Goal: Use online tool/utility: Utilize a website feature to perform a specific function

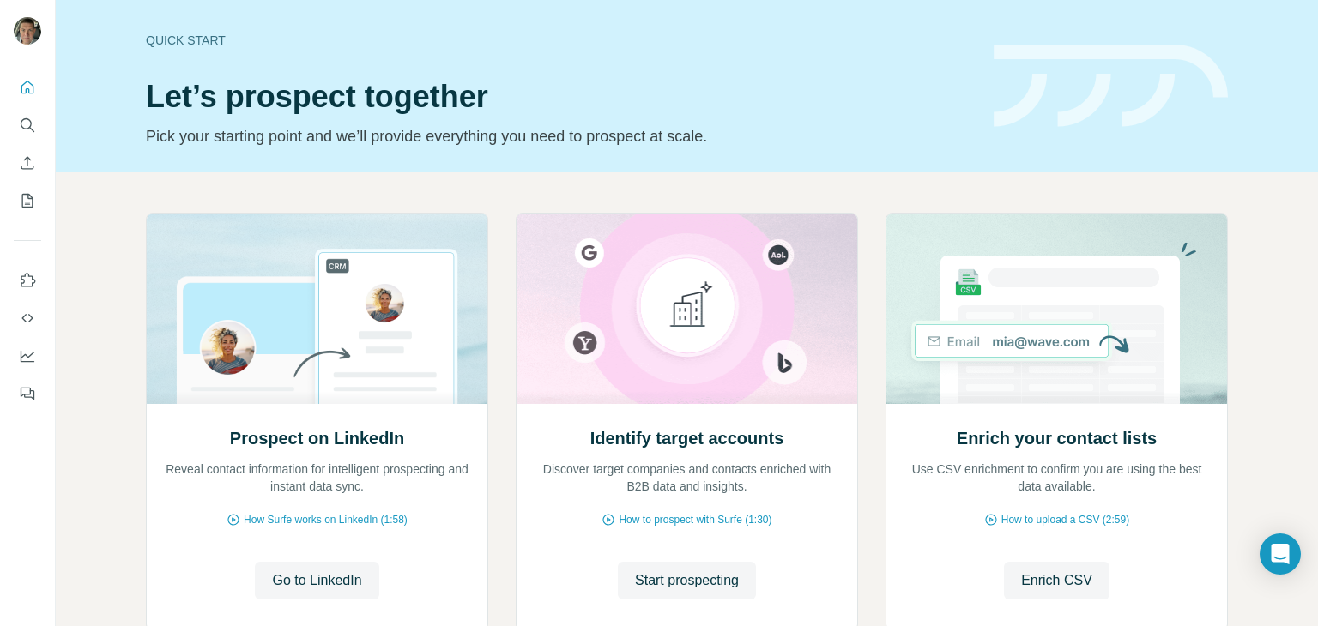
click at [836, 169] on div "Quick start Let’s prospect together Pick your starting point and we’ll provide …" at bounding box center [687, 86] width 1262 height 172
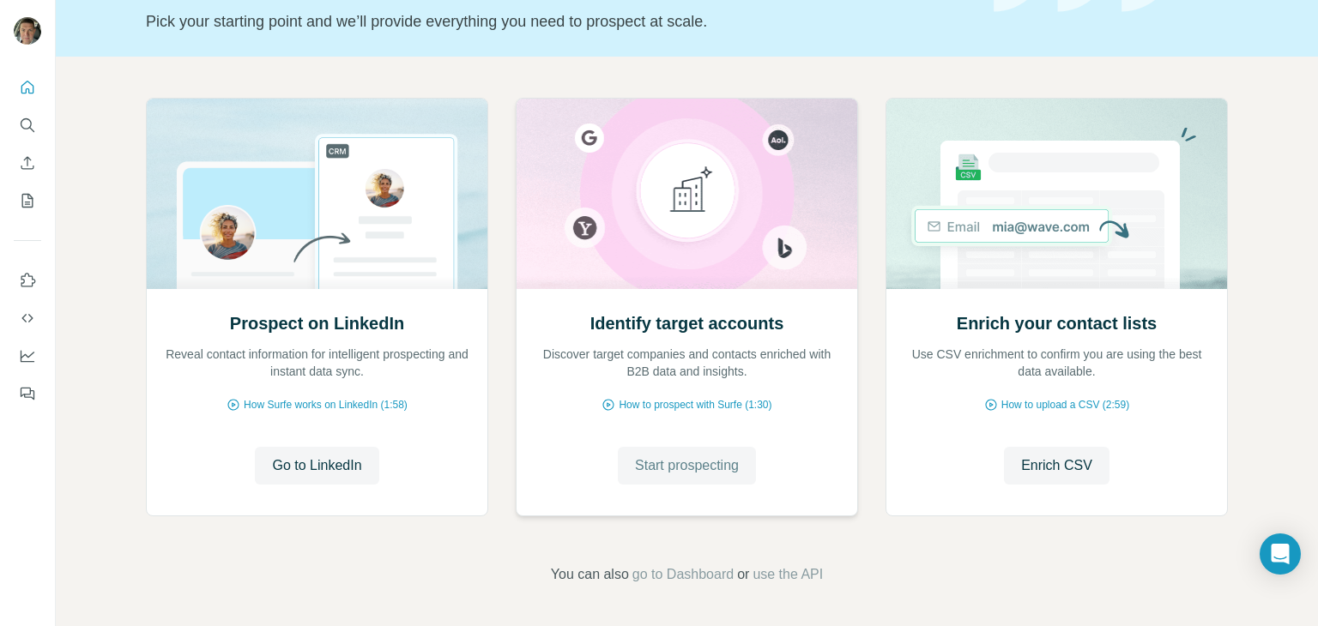
click at [709, 460] on span "Start prospecting" at bounding box center [687, 466] width 104 height 21
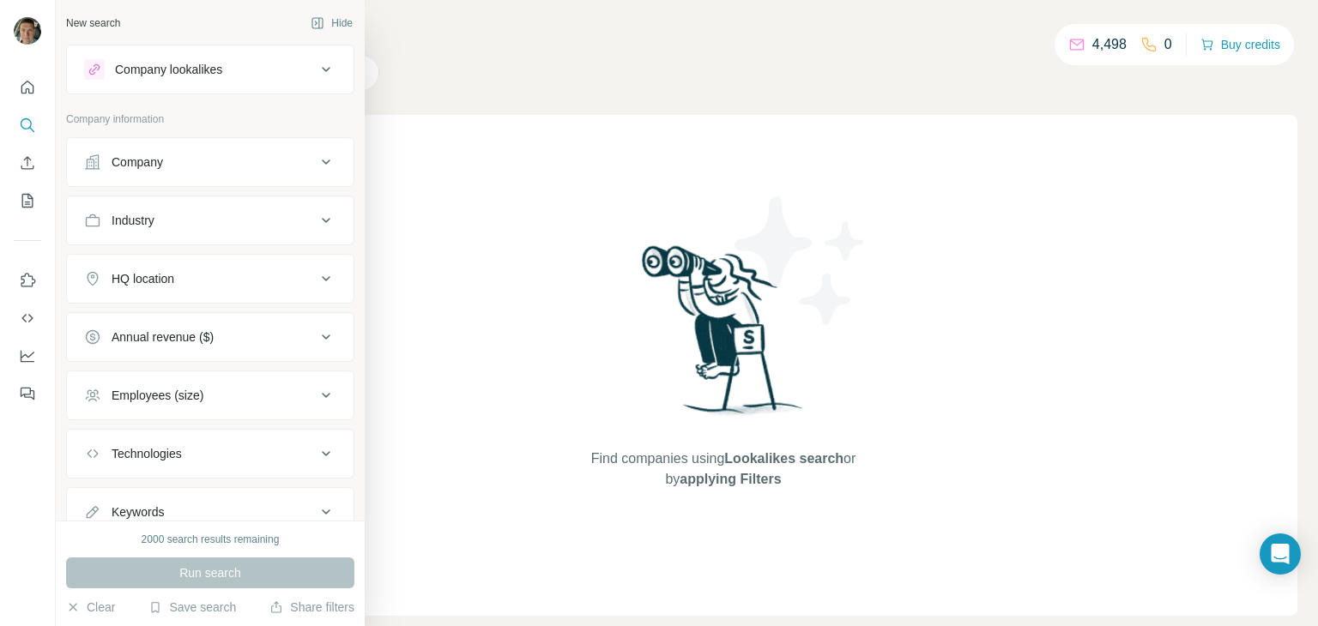
click at [246, 174] on button "Company" at bounding box center [210, 162] width 287 height 41
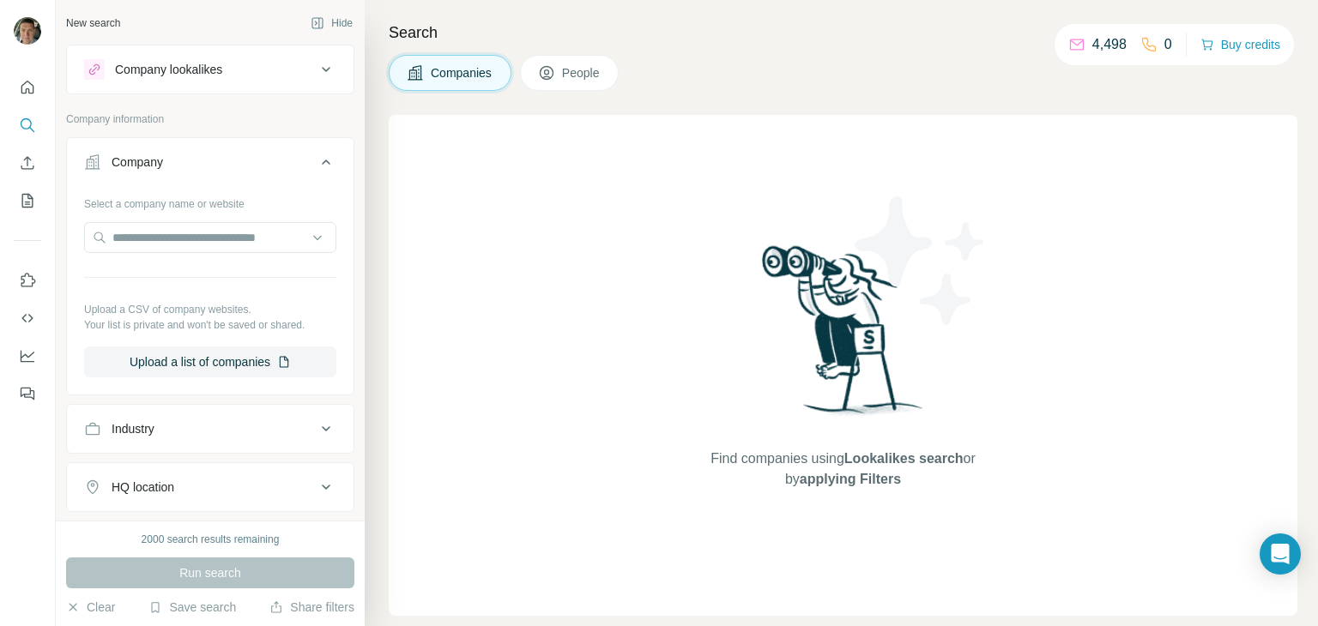
click at [246, 174] on button "Company" at bounding box center [210, 166] width 287 height 48
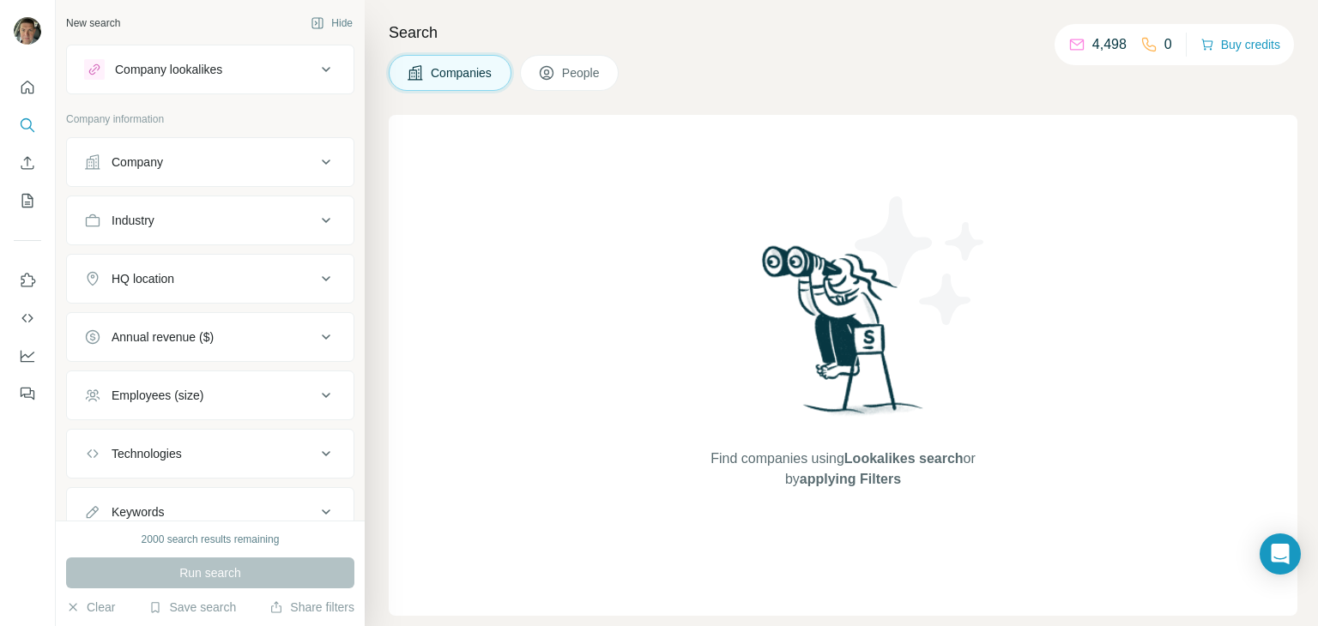
click at [222, 76] on div "Company lookalikes" at bounding box center [168, 69] width 107 height 17
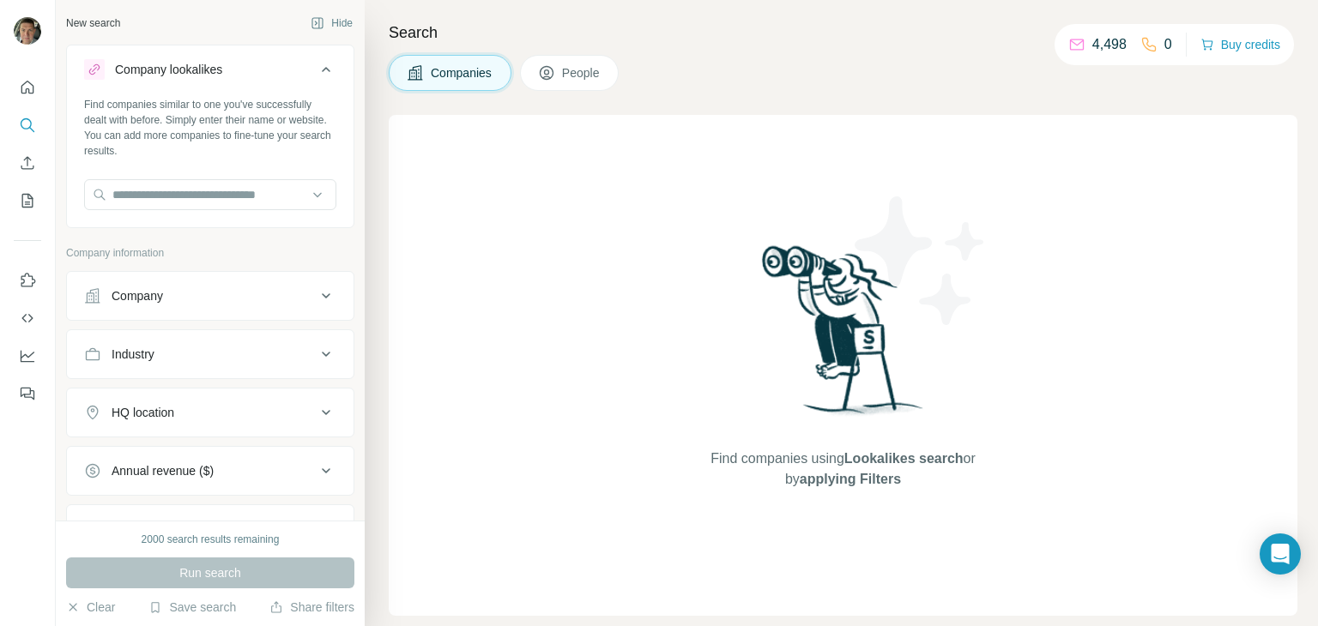
click at [276, 298] on div "Company" at bounding box center [200, 295] width 232 height 17
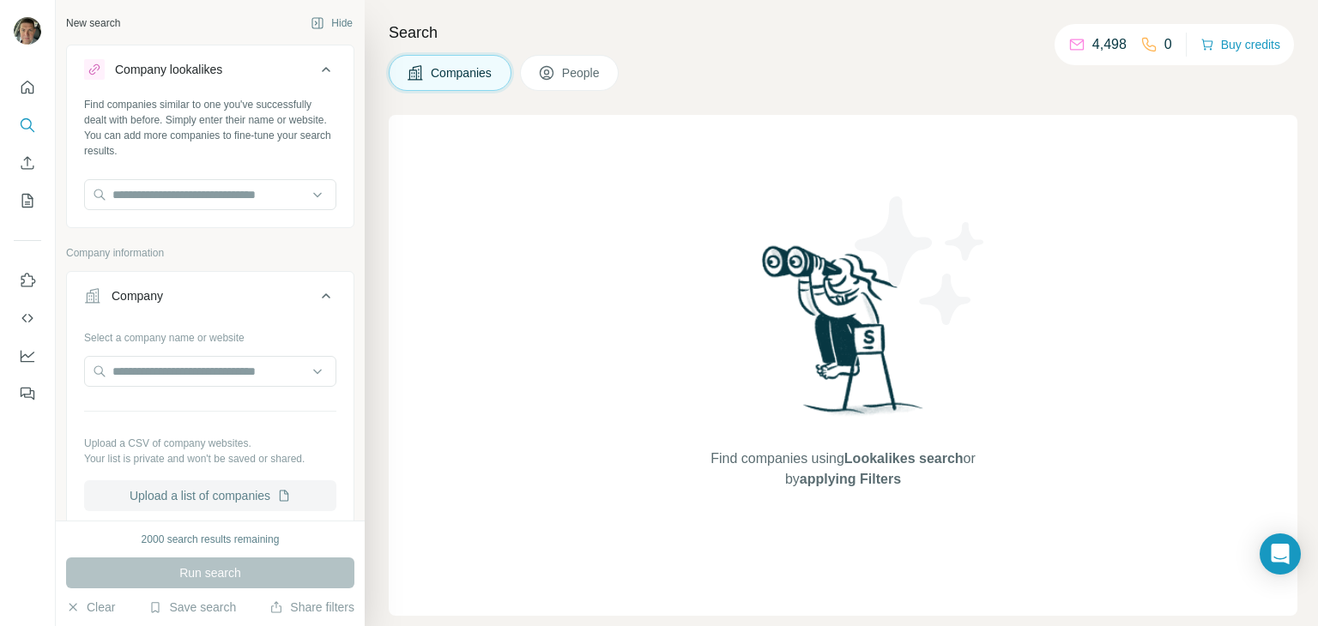
click at [262, 499] on button "Upload a list of companies" at bounding box center [210, 495] width 252 height 31
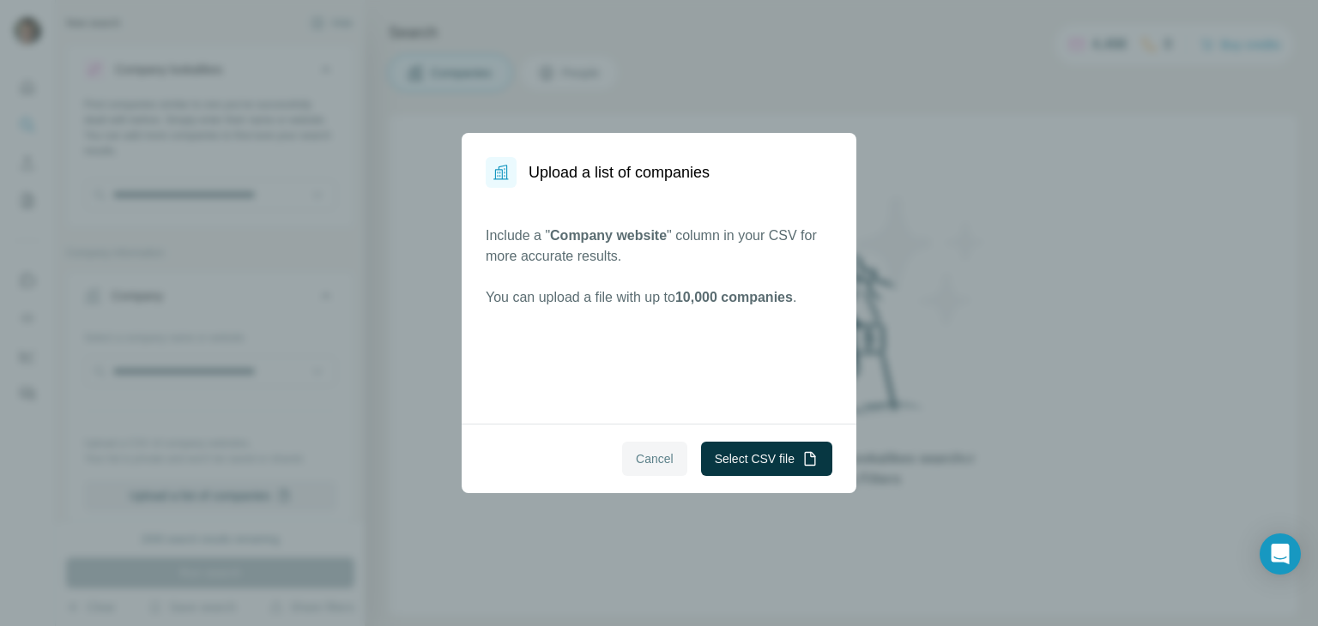
click at [645, 447] on button "Cancel" at bounding box center [654, 459] width 65 height 34
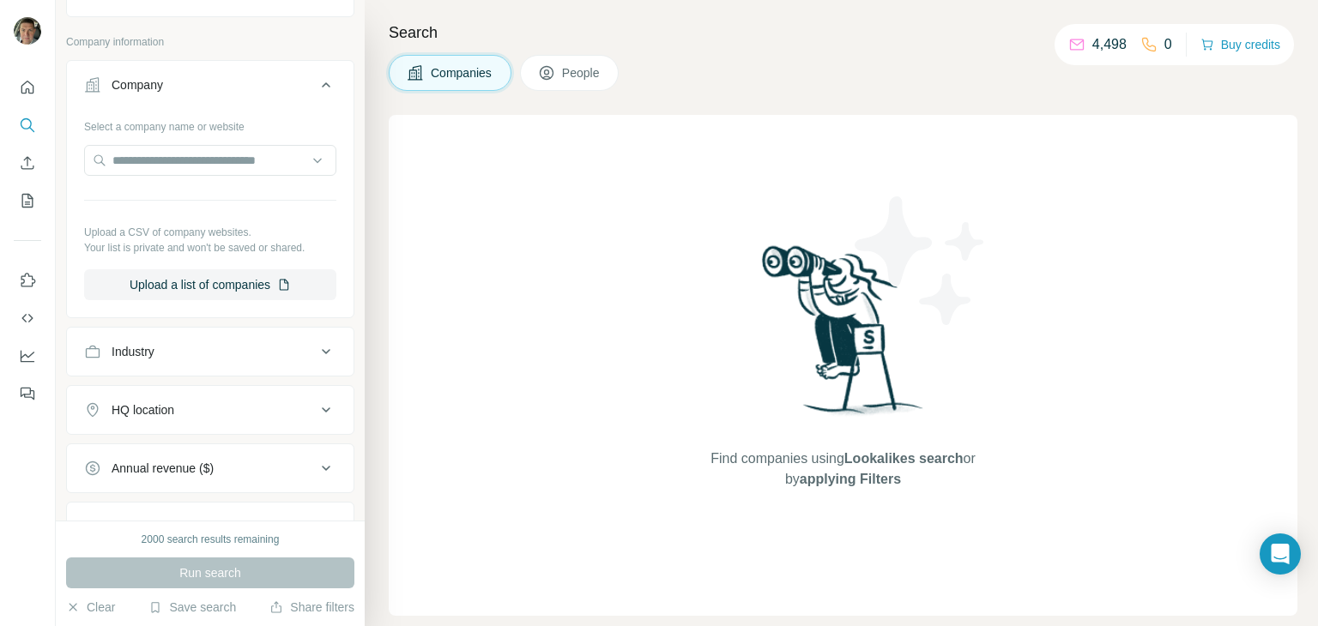
scroll to position [211, 0]
click at [204, 293] on button "Upload a list of companies" at bounding box center [210, 284] width 252 height 31
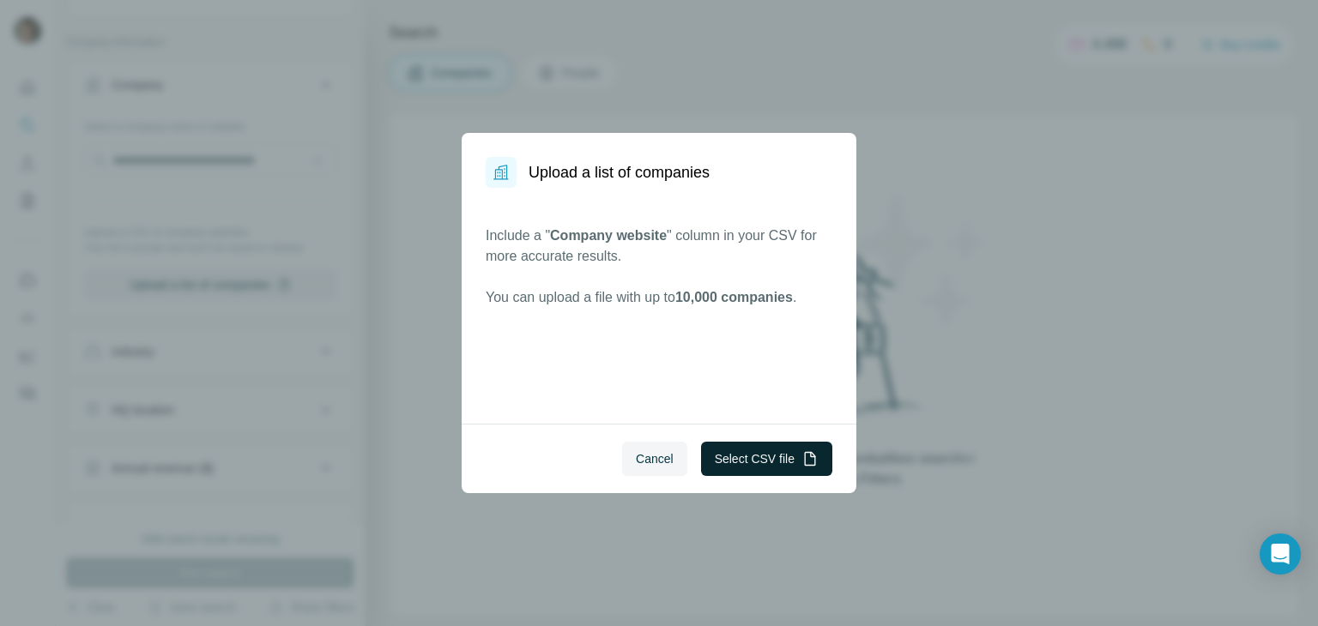
click at [752, 465] on button "Select CSV file" at bounding box center [766, 459] width 131 height 34
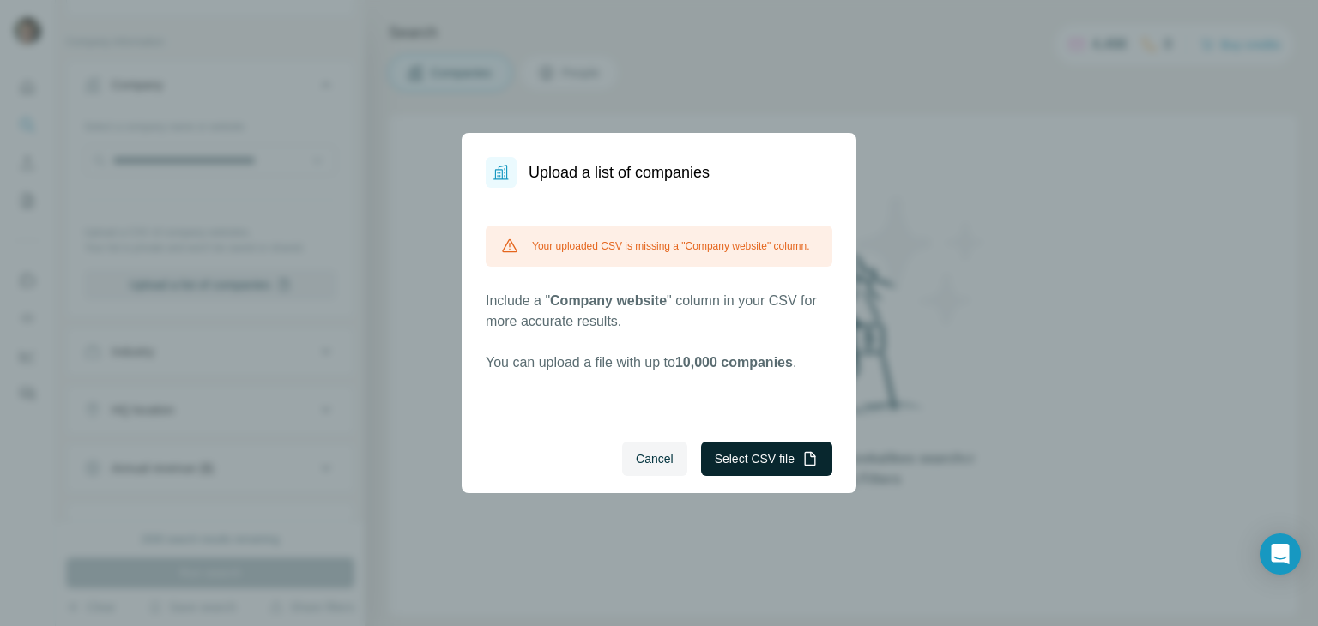
click at [813, 466] on icon "button" at bounding box center [809, 458] width 17 height 17
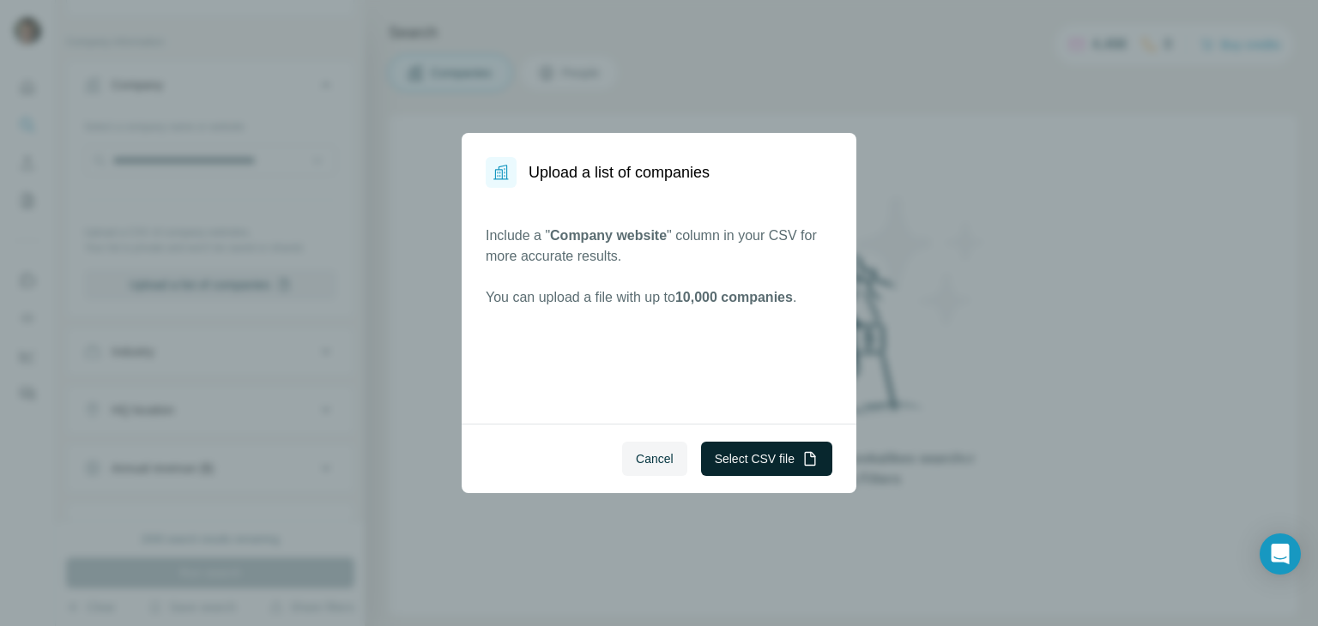
click at [730, 461] on button "Select CSV file" at bounding box center [766, 459] width 131 height 34
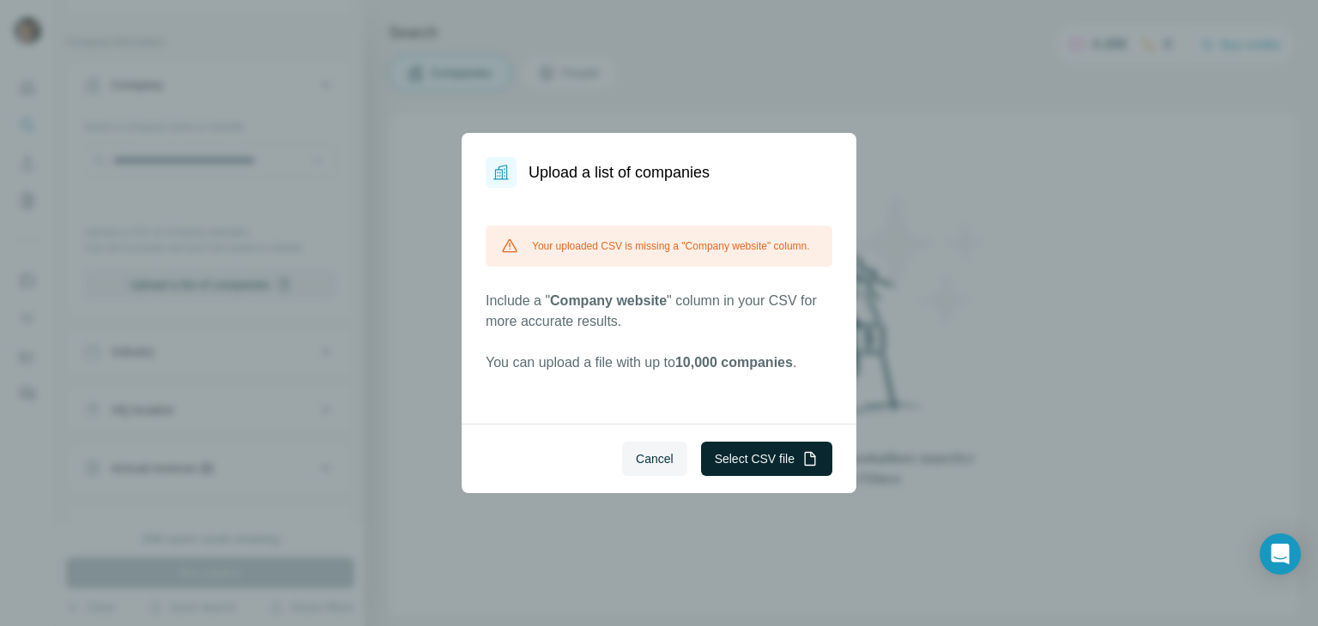
click at [786, 453] on button "Select CSV file" at bounding box center [766, 459] width 131 height 34
click at [509, 299] on div "Your uploaded CSV is missing a "Company website" column. Include a " Company we…" at bounding box center [659, 300] width 347 height 148
click at [778, 463] on button "Select CSV file" at bounding box center [766, 459] width 131 height 34
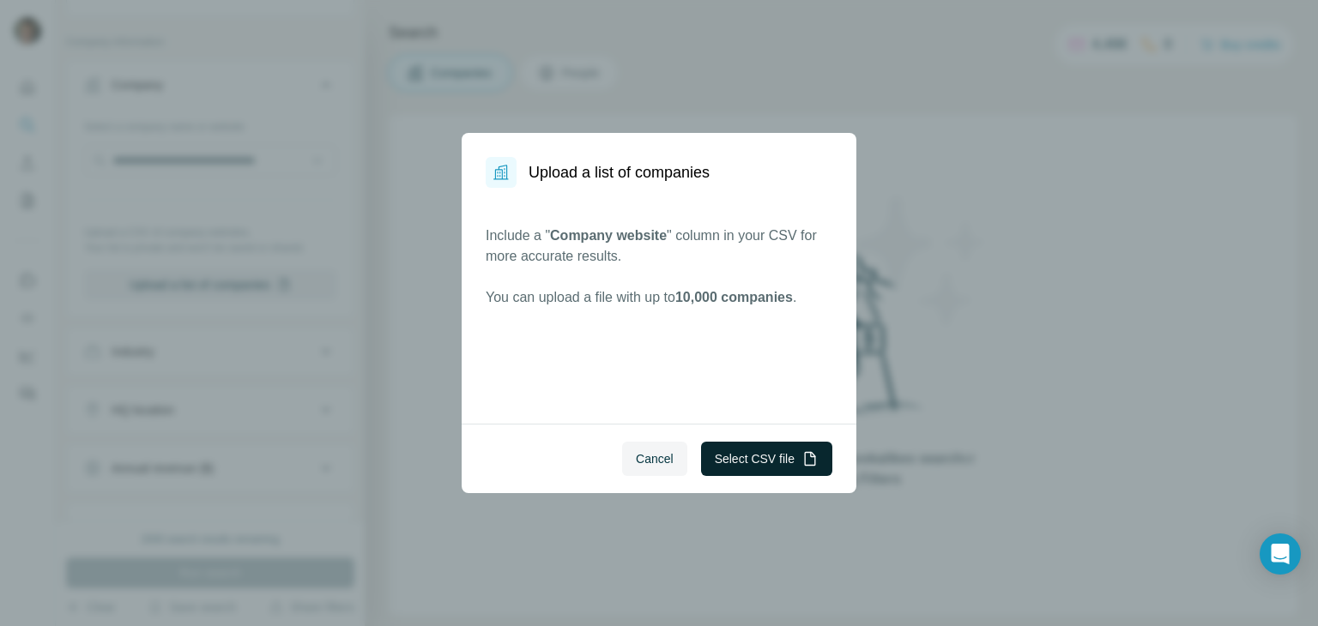
click at [752, 462] on button "Select CSV file" at bounding box center [766, 459] width 131 height 34
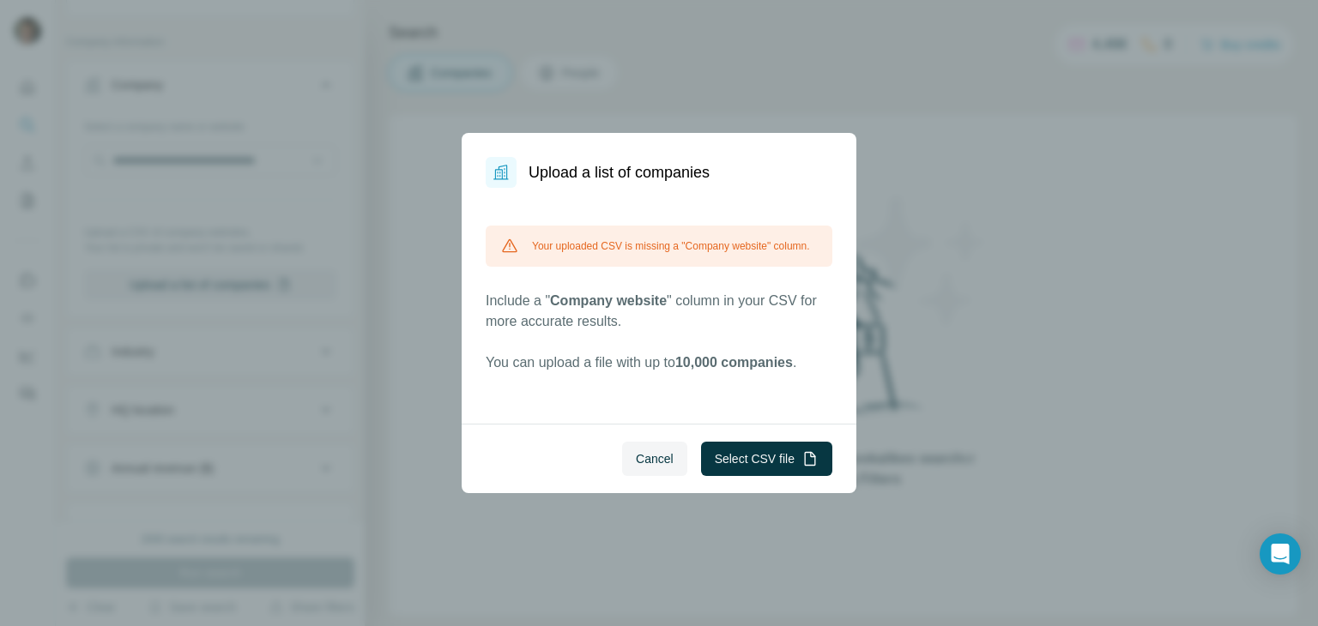
click at [586, 300] on div "Your uploaded CSV is missing a "Company website" column. Include a " Company we…" at bounding box center [659, 300] width 347 height 148
click at [589, 267] on div "Your uploaded CSV is missing a "Company website" column." at bounding box center [659, 246] width 347 height 41
drag, startPoint x: 493, startPoint y: 177, endPoint x: 608, endPoint y: 234, distance: 128.5
click at [608, 234] on dialog "Upload a list of companies Your uploaded CSV is missing a "Company website" col…" at bounding box center [659, 313] width 395 height 360
click at [608, 234] on div "Your uploaded CSV is missing a "Company website" column." at bounding box center [659, 246] width 347 height 41
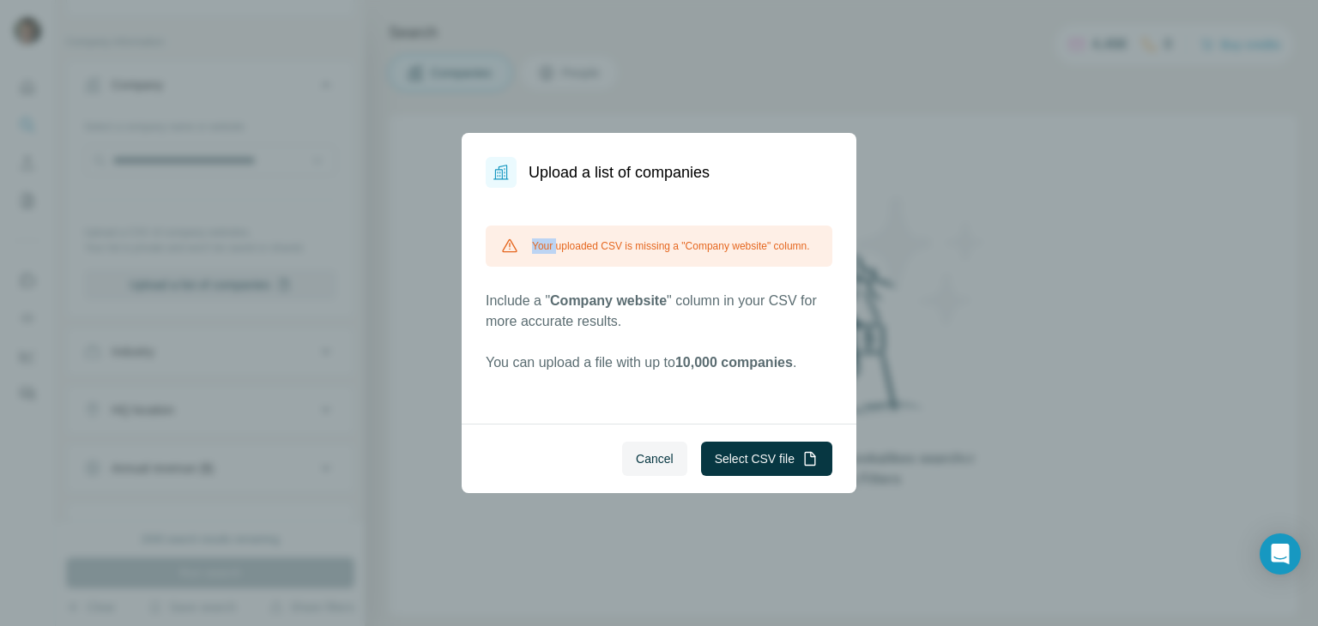
click at [608, 234] on div "Your uploaded CSV is missing a "Company website" column." at bounding box center [659, 246] width 347 height 41
click at [786, 450] on button "Select CSV file" at bounding box center [766, 459] width 131 height 34
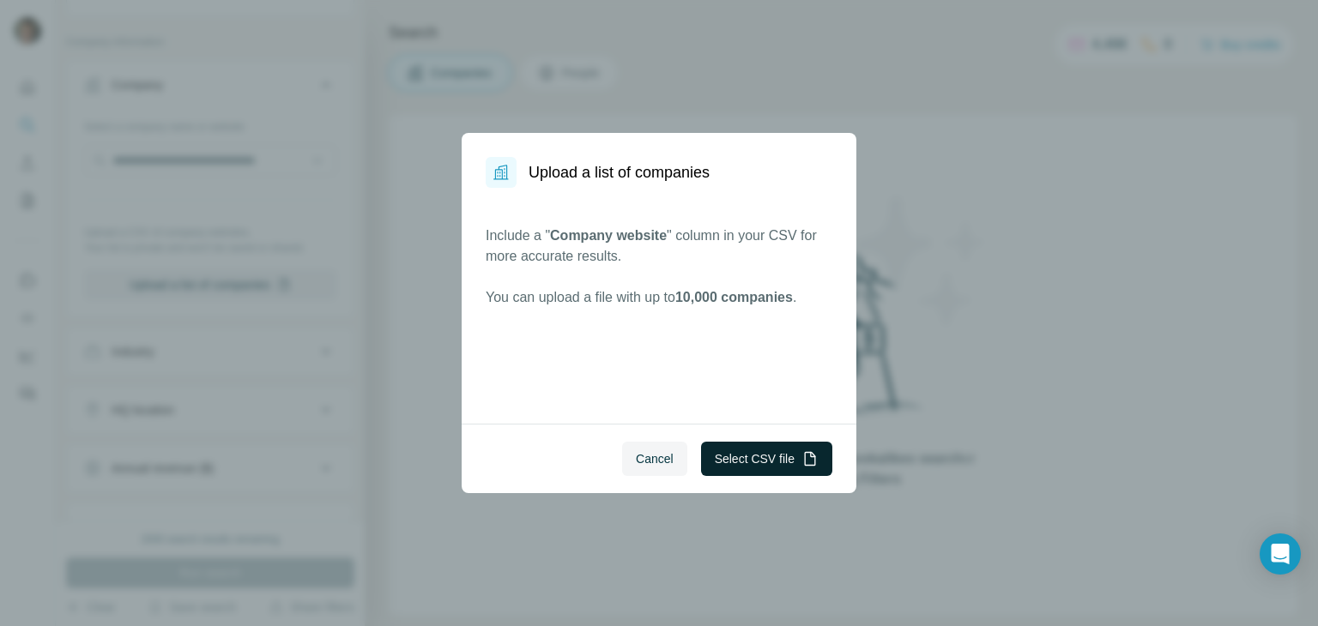
click at [749, 462] on button "Select CSV file" at bounding box center [766, 459] width 131 height 34
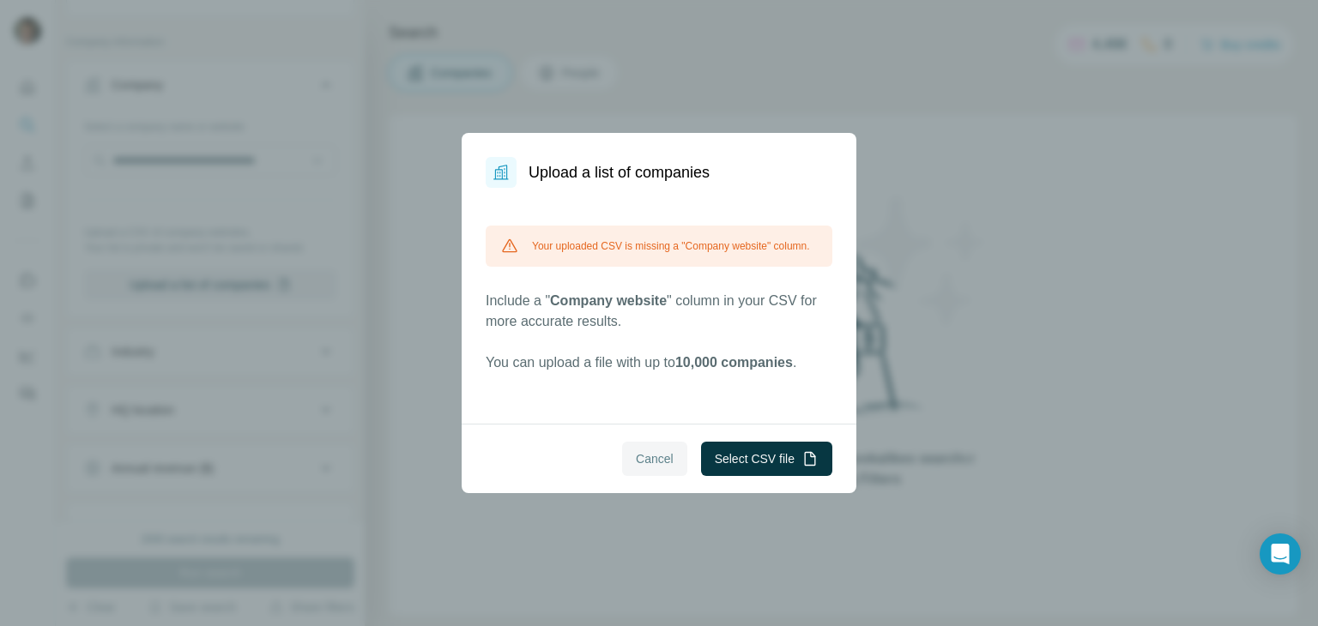
click at [648, 460] on span "Cancel" at bounding box center [655, 458] width 38 height 17
